Goal: Information Seeking & Learning: Find specific fact

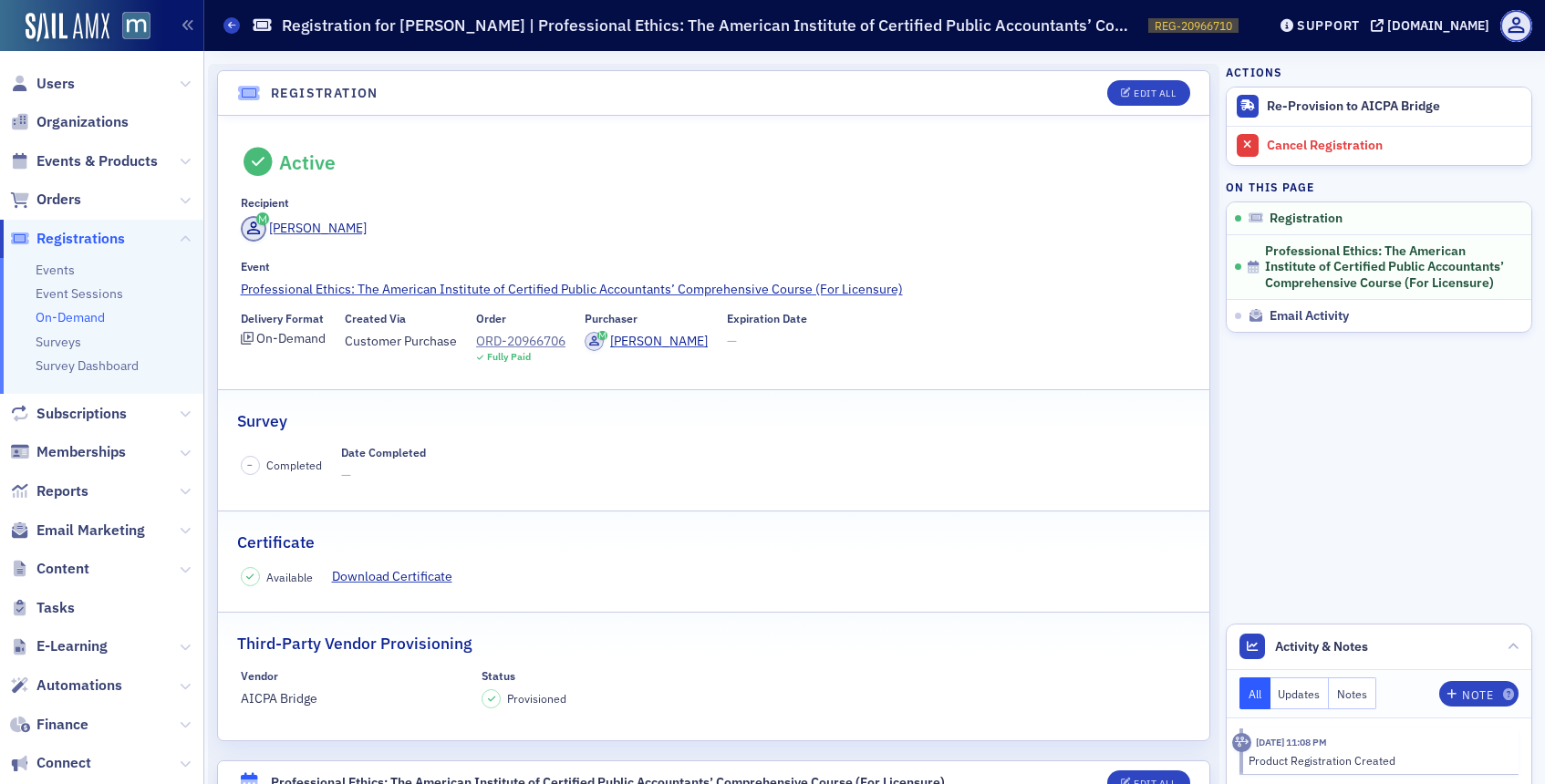
scroll to position [46, 0]
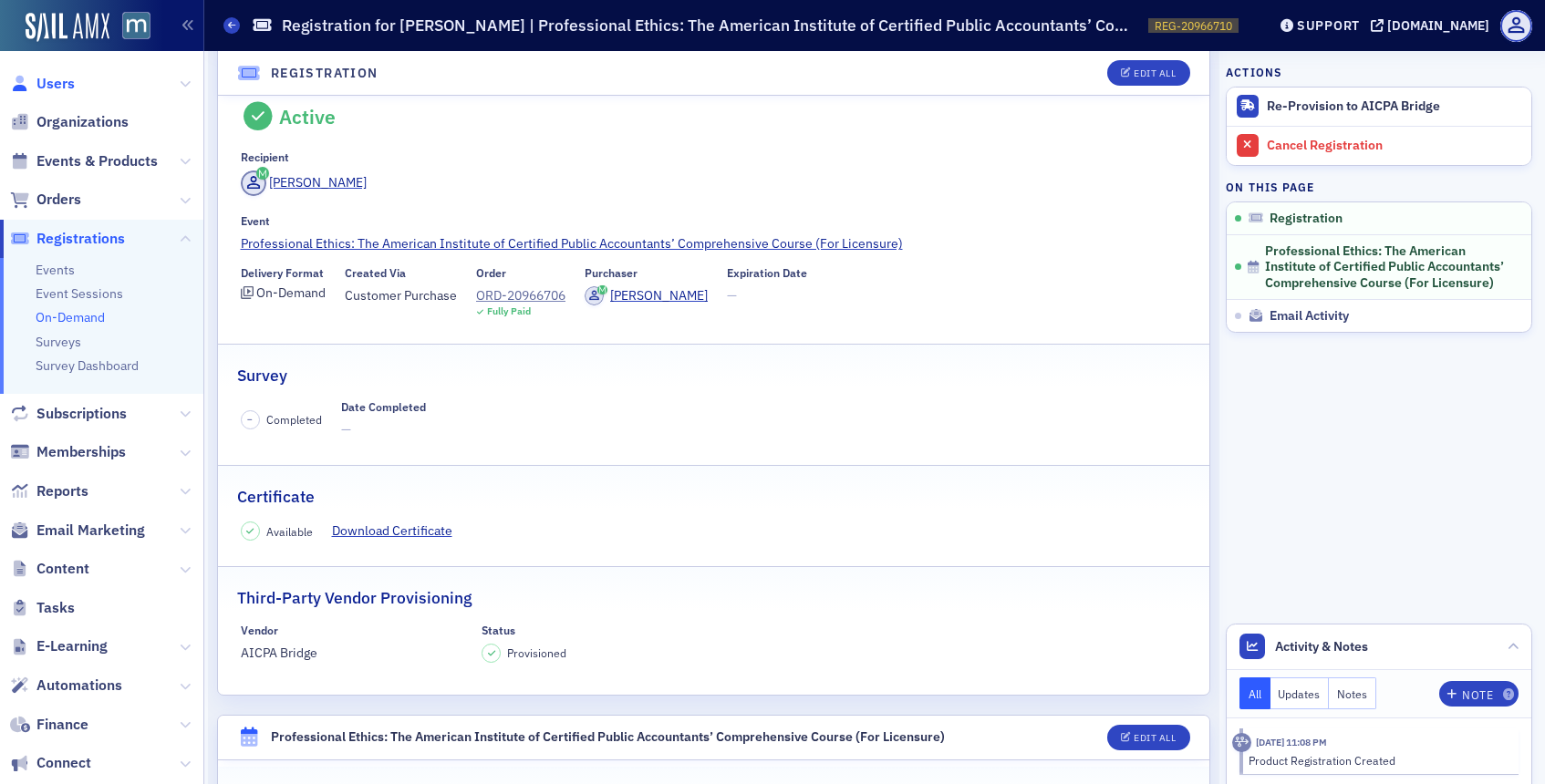
click at [54, 76] on span "Users" at bounding box center [55, 84] width 39 height 20
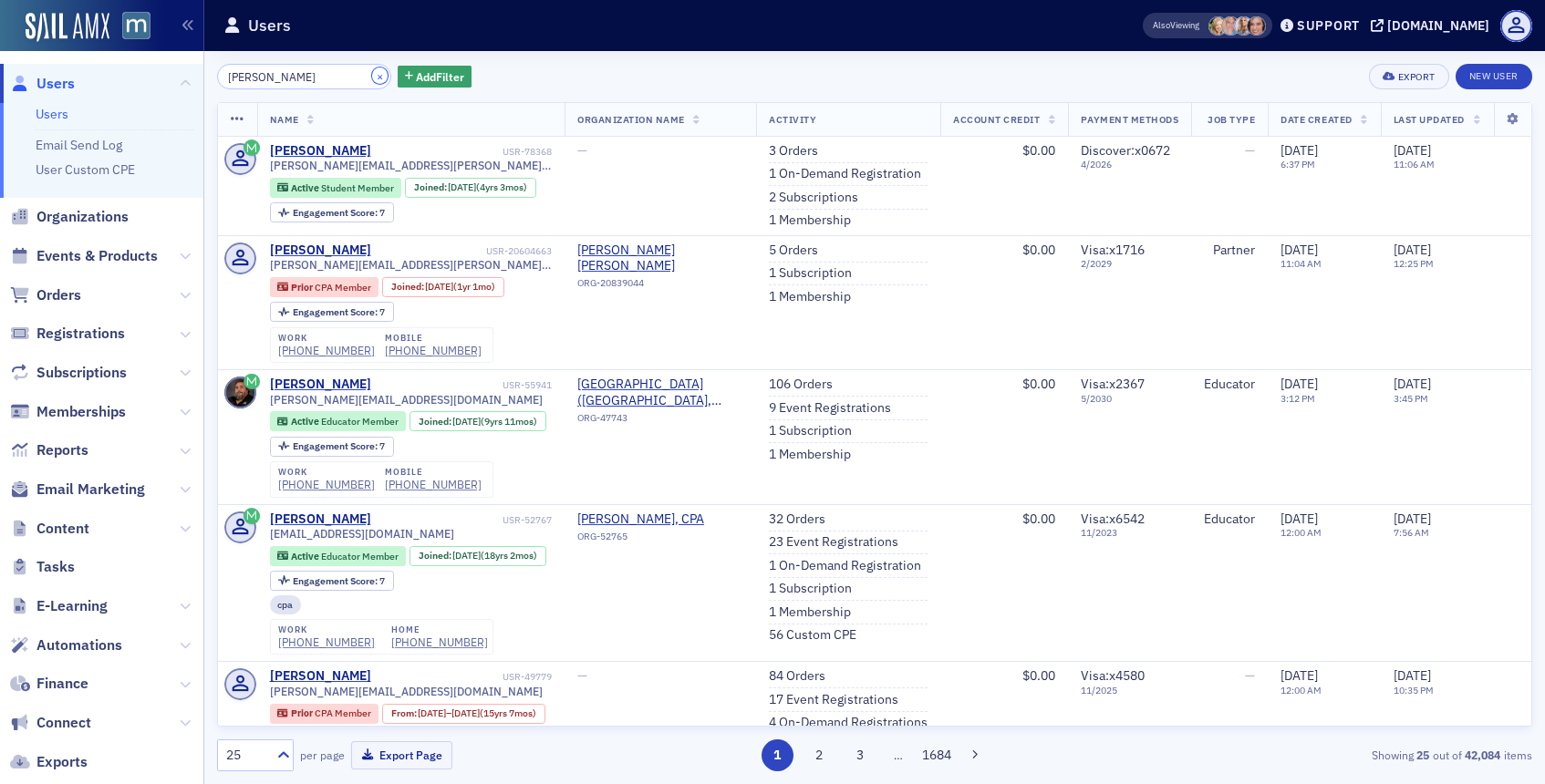
click at [372, 74] on button "×" at bounding box center [380, 75] width 16 height 16
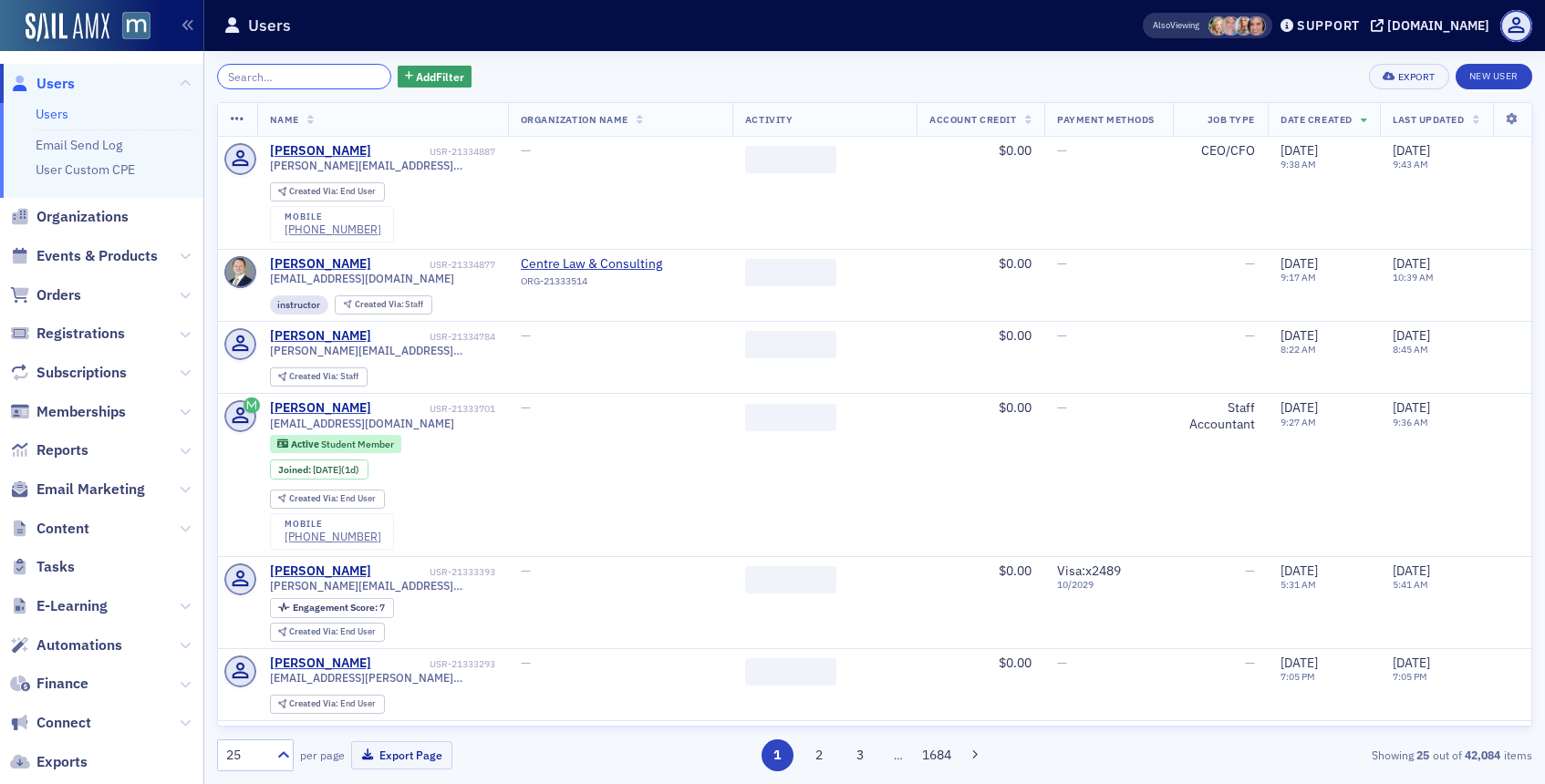
click at [329, 75] on input "search" at bounding box center [304, 76] width 174 height 25
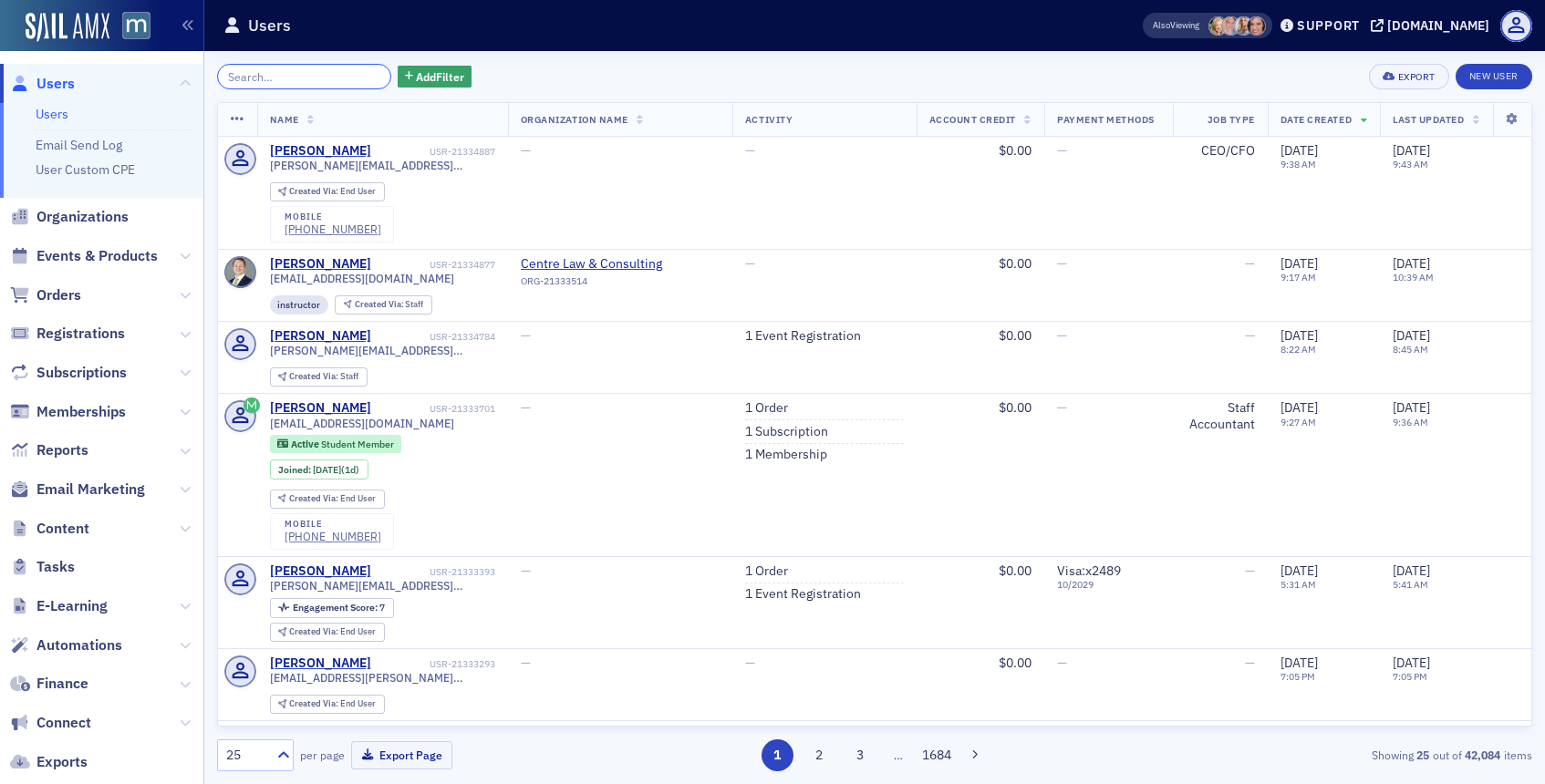
click at [329, 75] on input "search" at bounding box center [304, 76] width 174 height 25
click at [248, 80] on input "search" at bounding box center [304, 76] width 174 height 25
click at [323, 77] on input "search" at bounding box center [304, 76] width 174 height 25
type input "d"
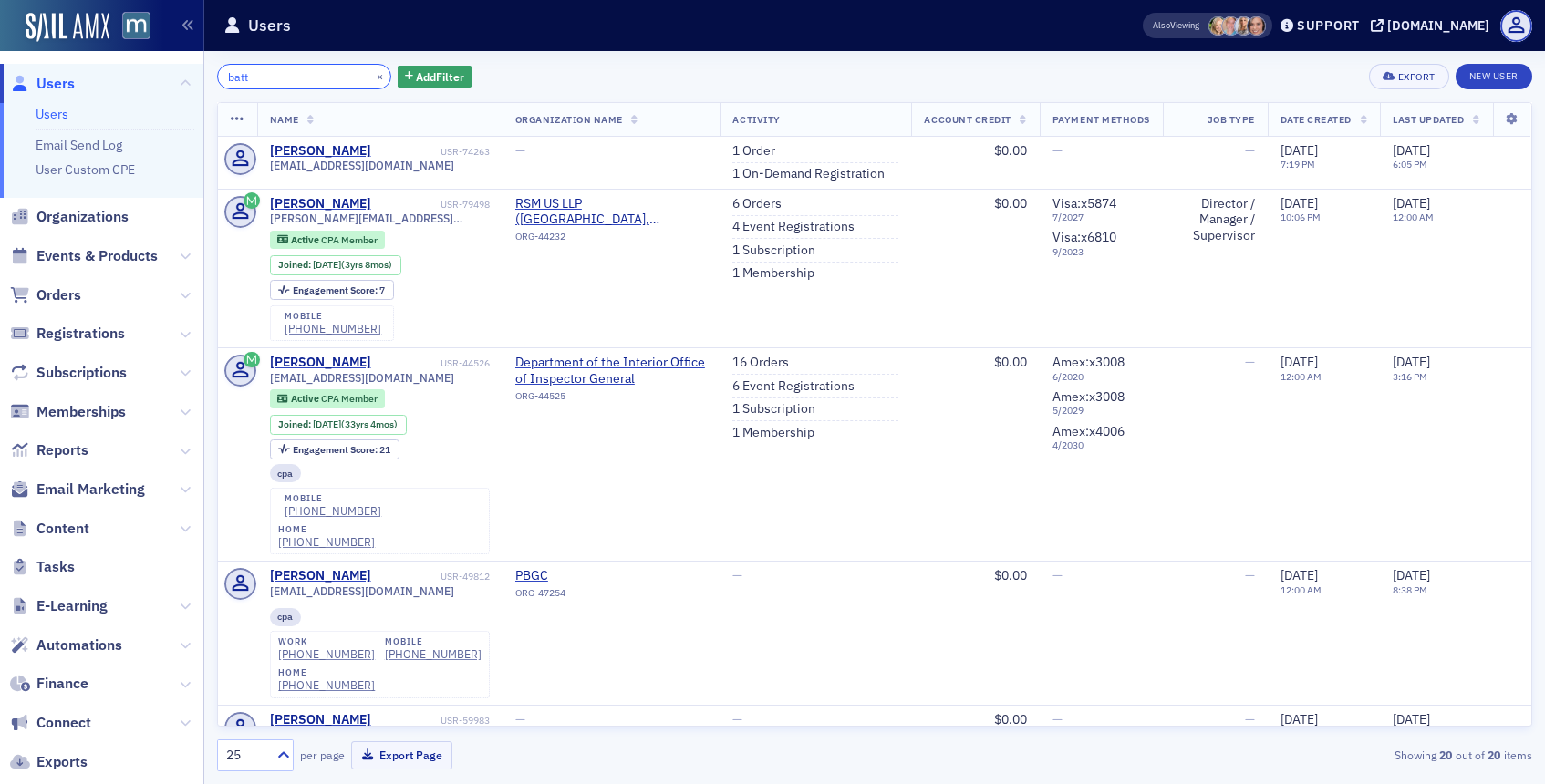
click at [224, 83] on input "batt" at bounding box center [304, 76] width 174 height 25
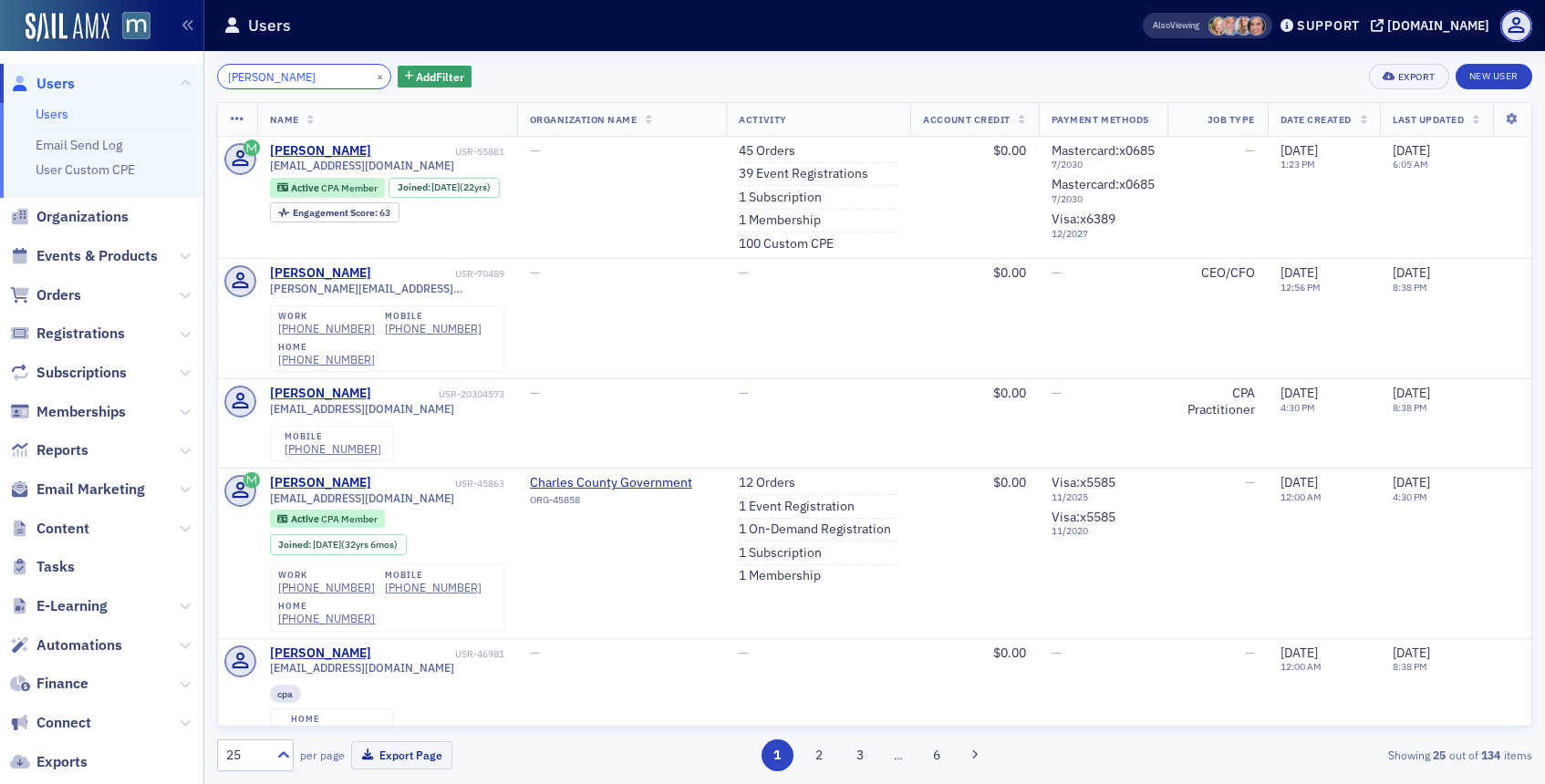
click at [299, 76] on input "[PERSON_NAME]" at bounding box center [304, 76] width 174 height 25
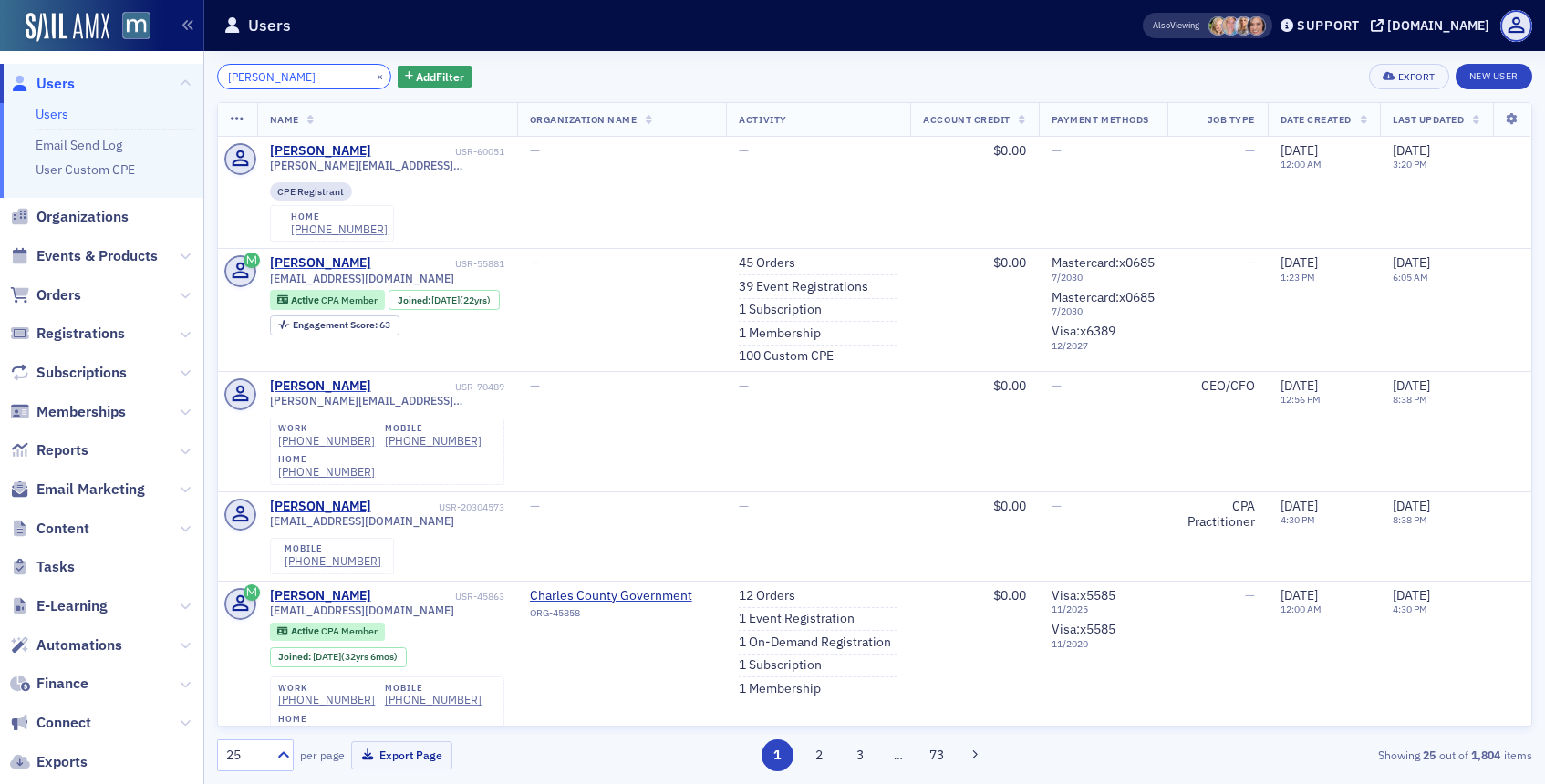
type input "[PERSON_NAME]"
